Goal: Task Accomplishment & Management: Manage account settings

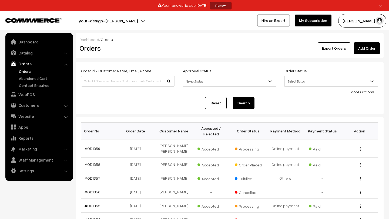
click at [26, 70] on link "Orders" at bounding box center [44, 72] width 53 height 6
click at [362, 25] on button "[PERSON_NAME] N.P" at bounding box center [362, 20] width 48 height 13
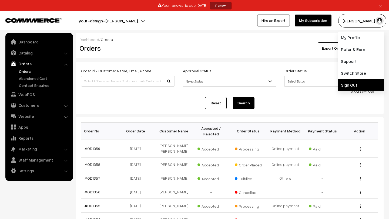
click at [357, 85] on link "Sign Out" at bounding box center [361, 85] width 46 height 12
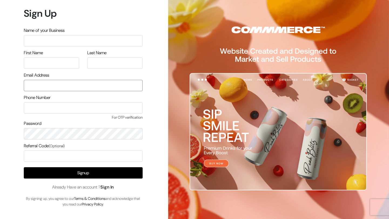
type input "[PERSON_NAME][EMAIL_ADDRESS][DOMAIN_NAME]"
click at [112, 186] on link "Sign In" at bounding box center [106, 187] width 13 height 6
